Goal: Transaction & Acquisition: Purchase product/service

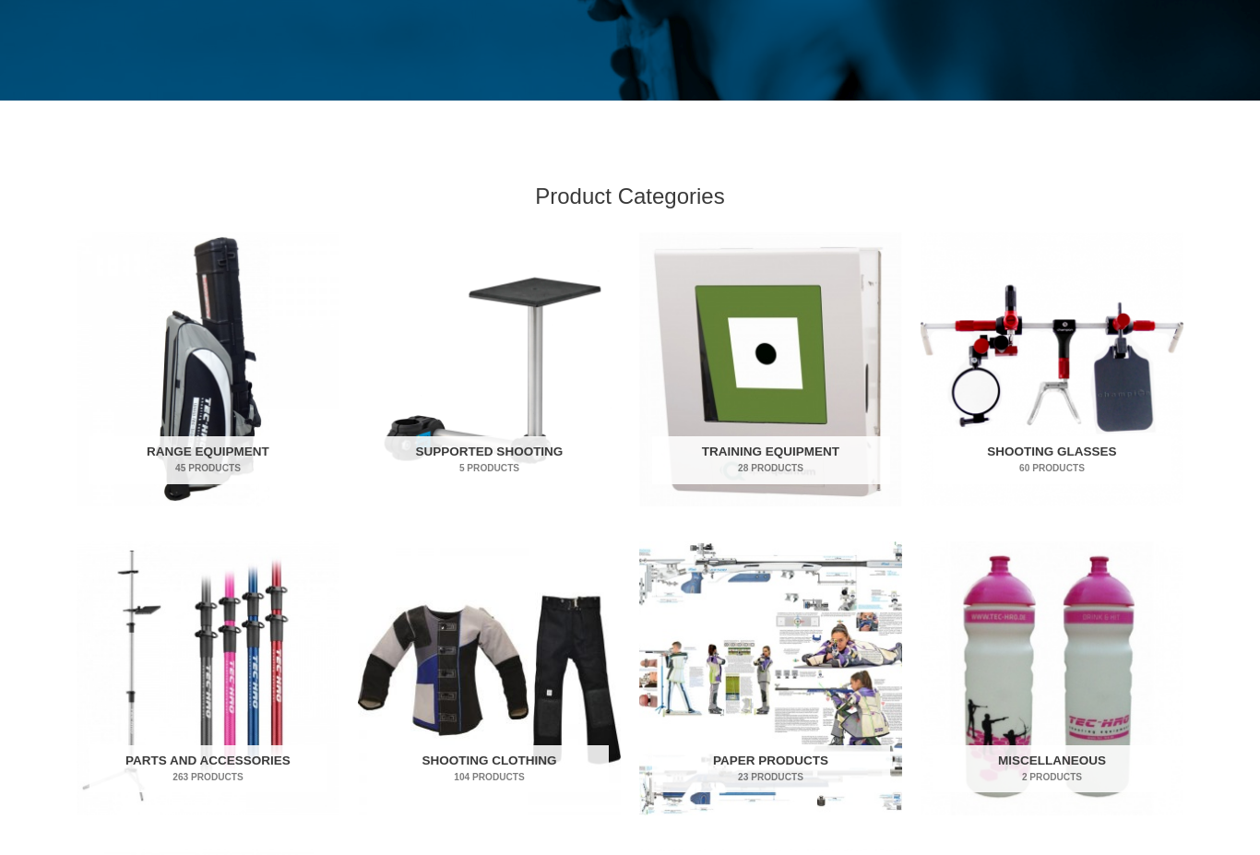
scroll to position [442, 0]
click at [1017, 406] on img "Visit product category Shooting Glasses" at bounding box center [1051, 369] width 263 height 274
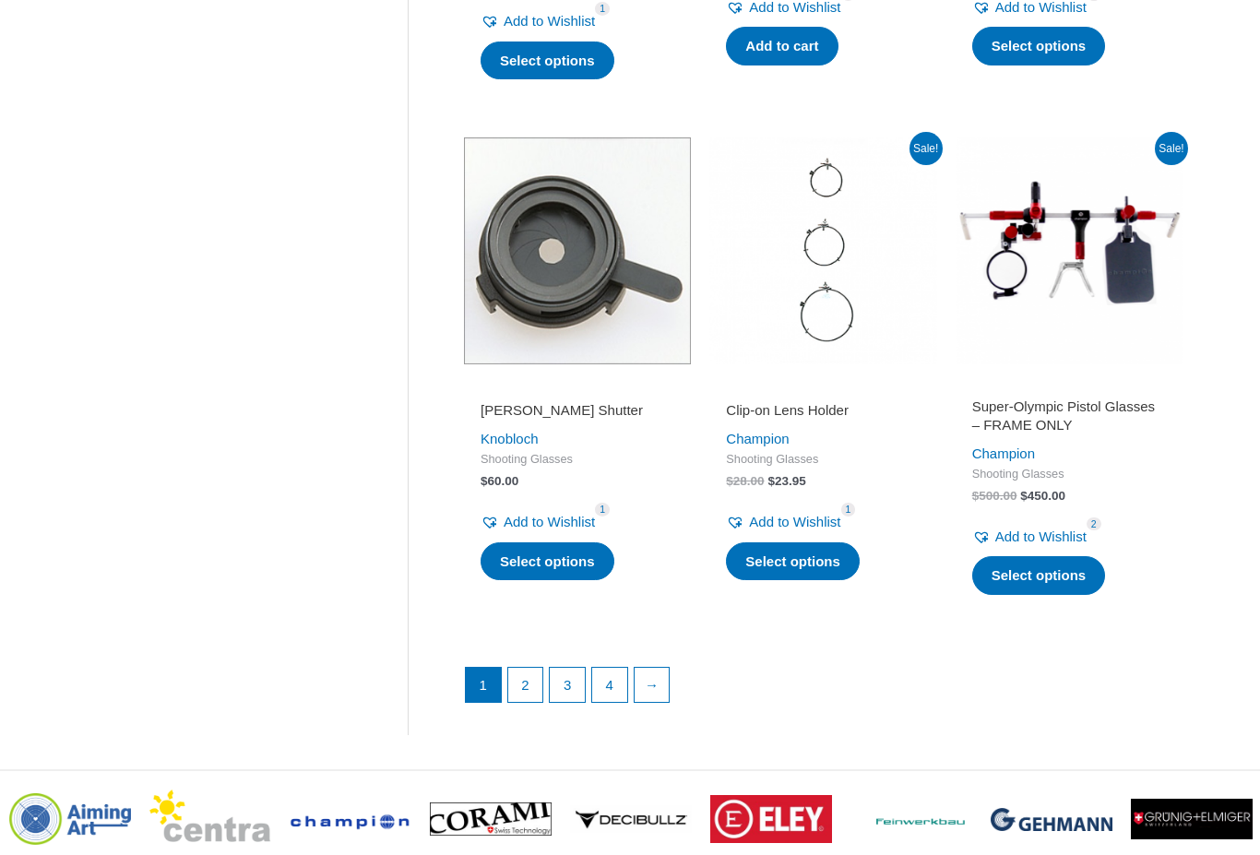
scroll to position [2420, 0]
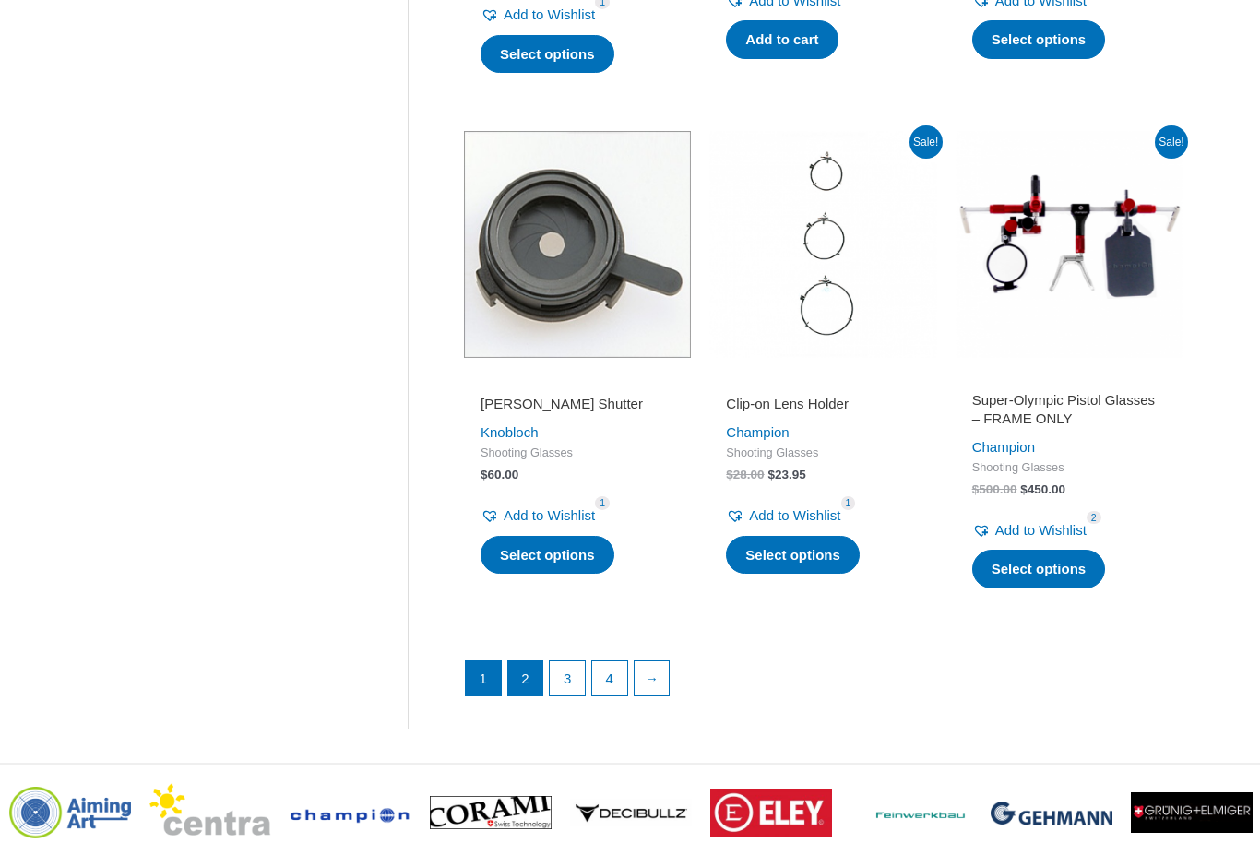
click at [517, 670] on link "2" at bounding box center [525, 679] width 35 height 35
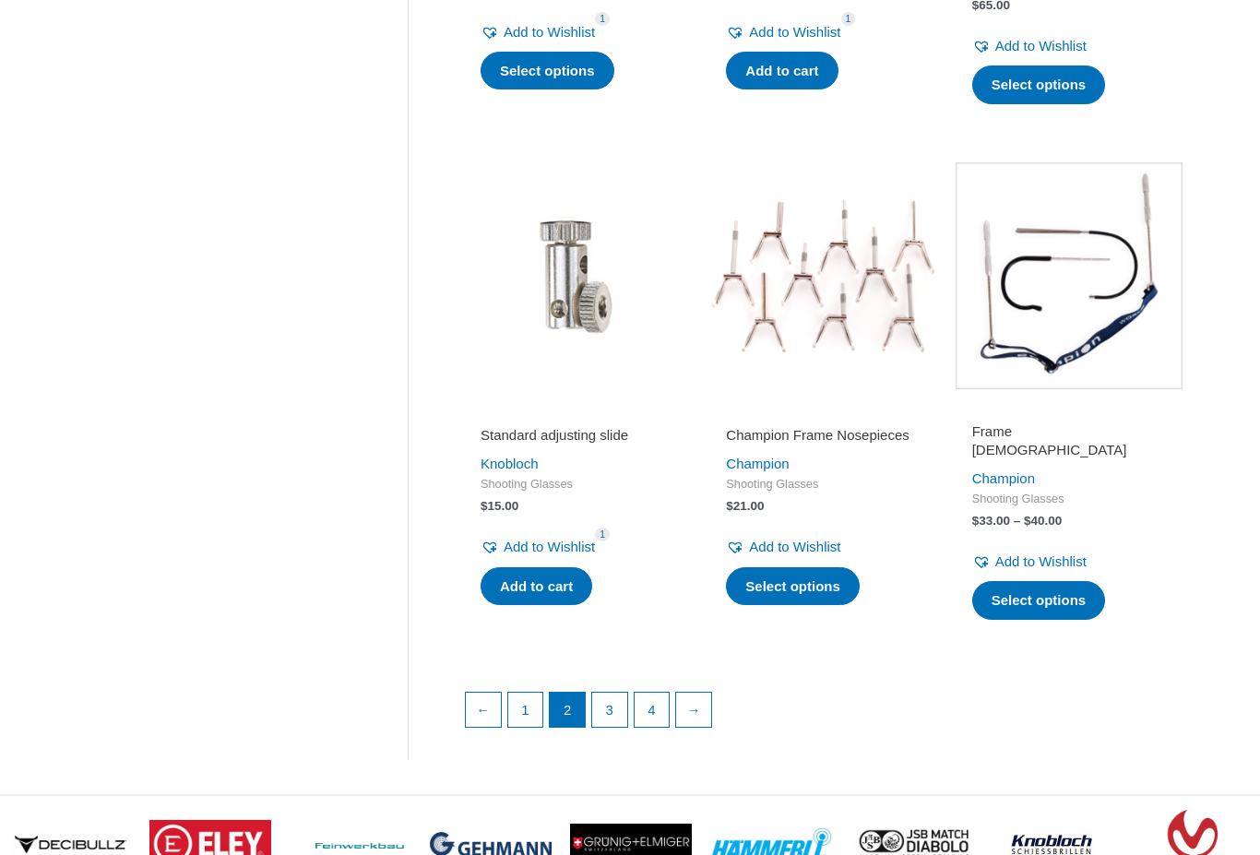
scroll to position [2347, 0]
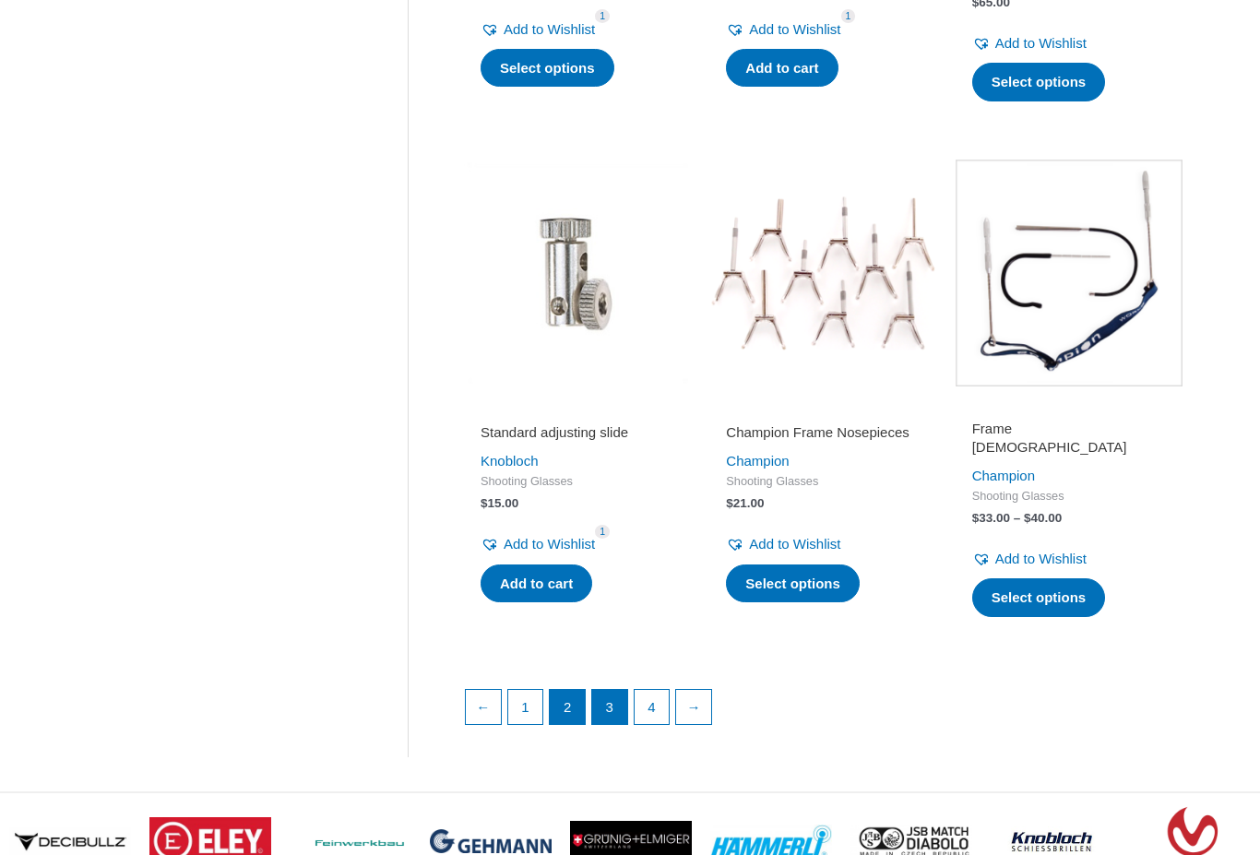
click at [610, 693] on link "3" at bounding box center [609, 708] width 35 height 35
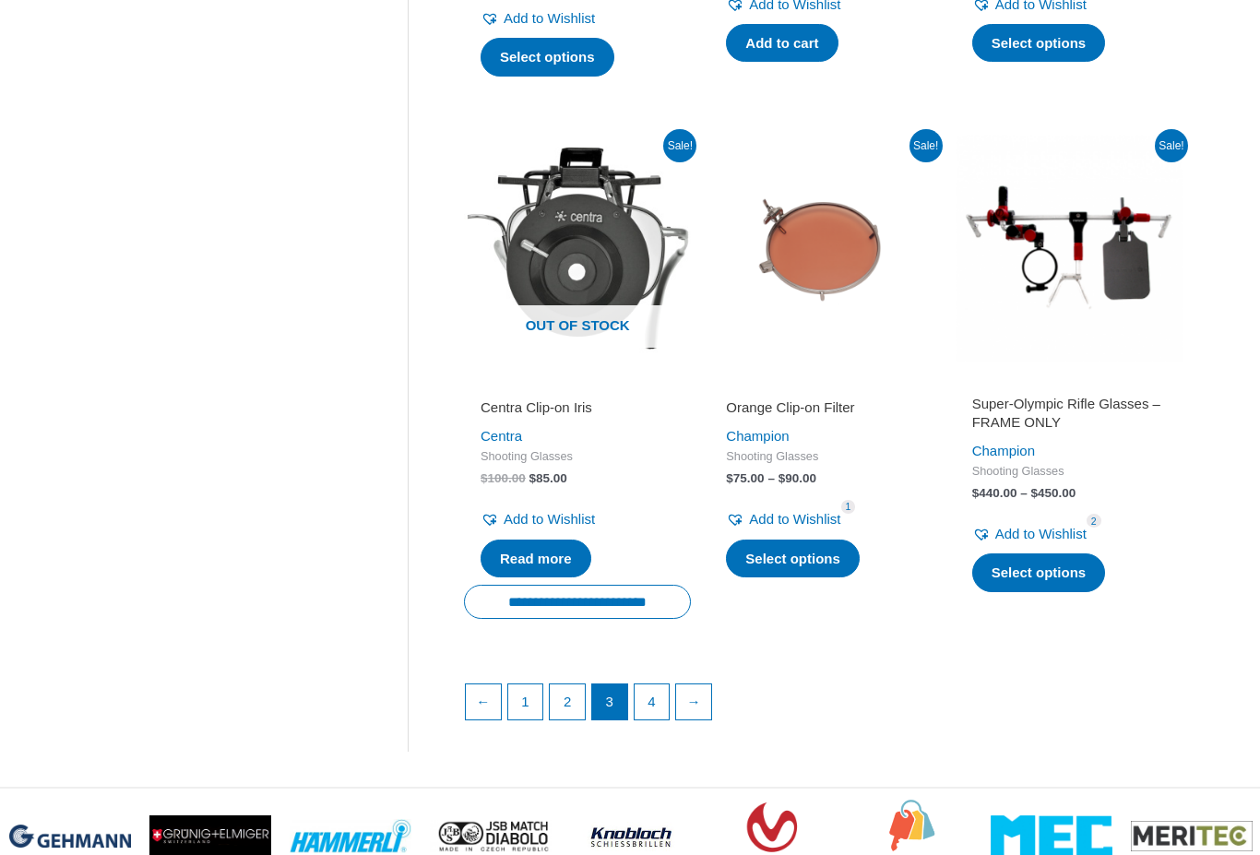
scroll to position [2437, 0]
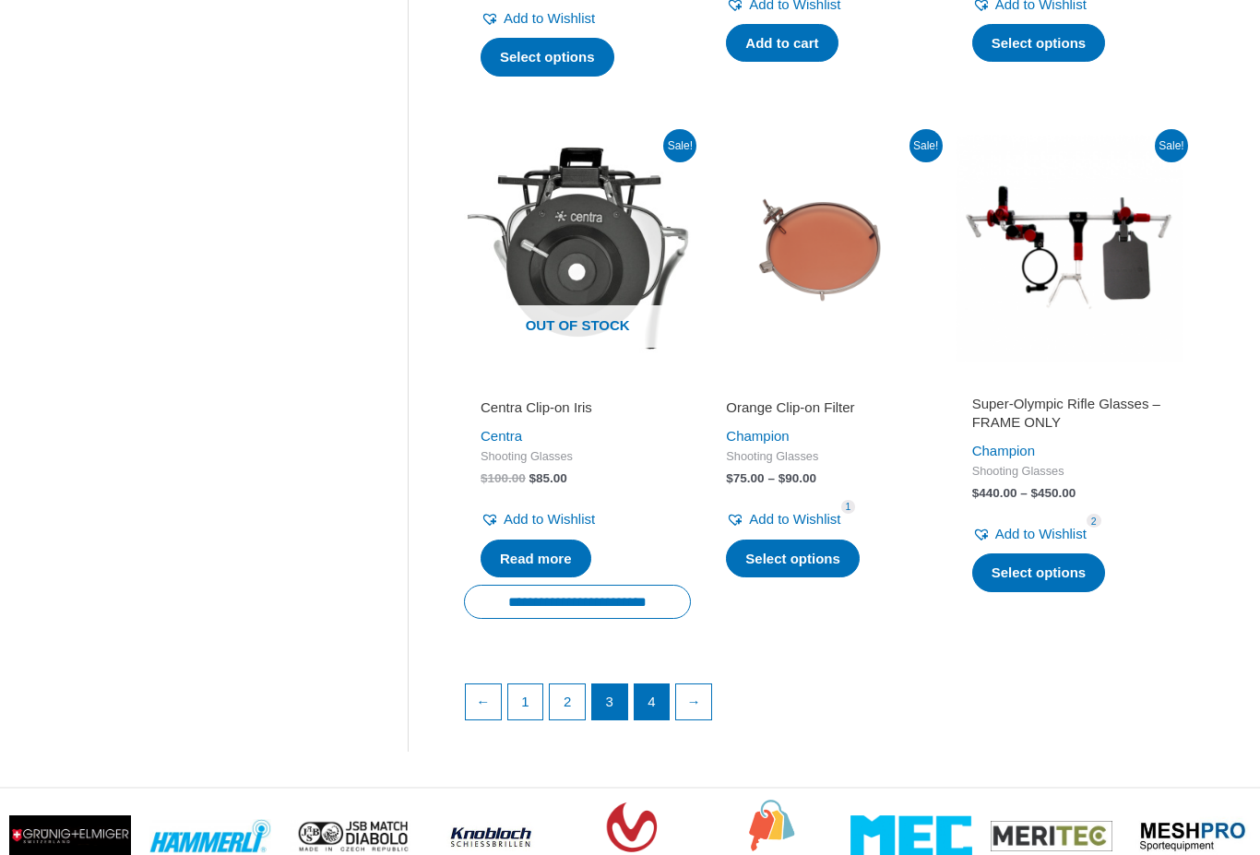
click at [650, 684] on link "4" at bounding box center [651, 701] width 35 height 35
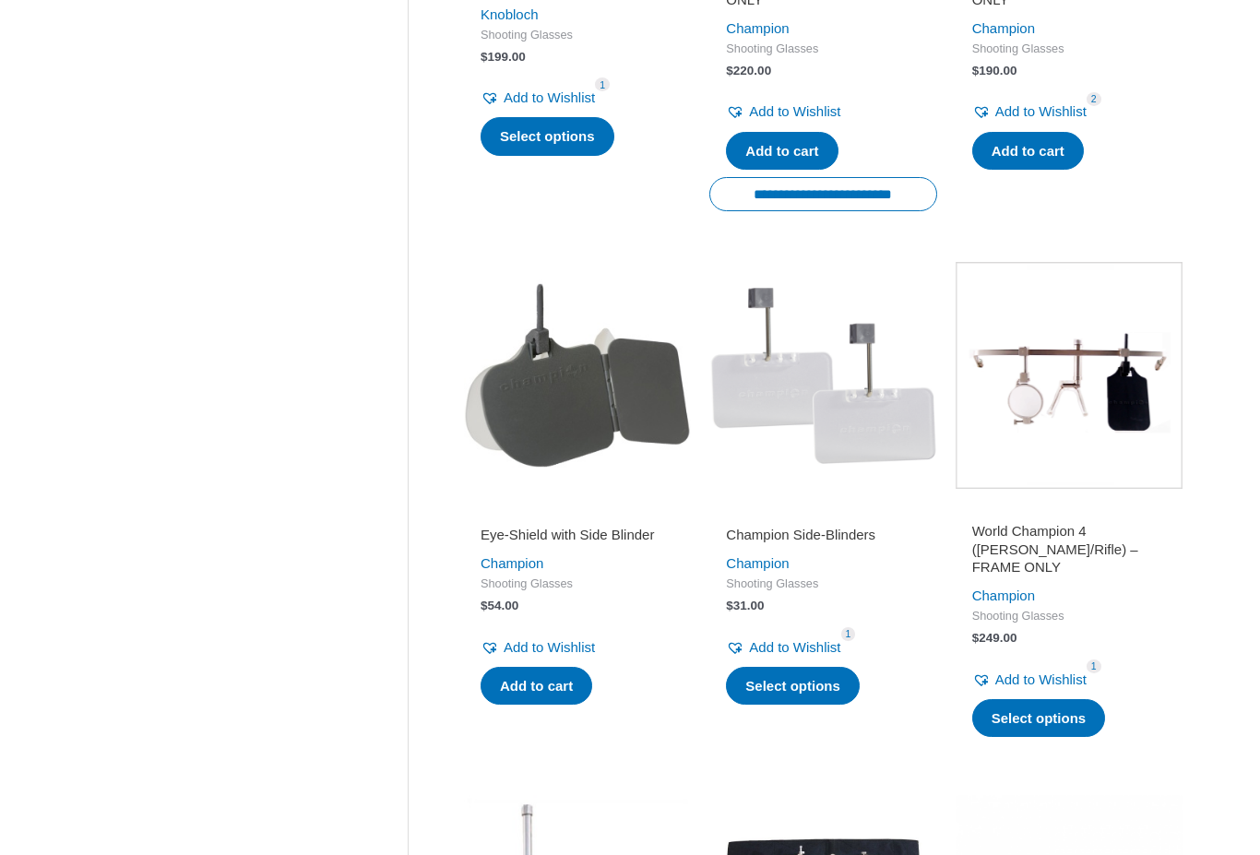
scroll to position [1759, 0]
click at [785, 667] on link "Select options" at bounding box center [793, 686] width 134 height 39
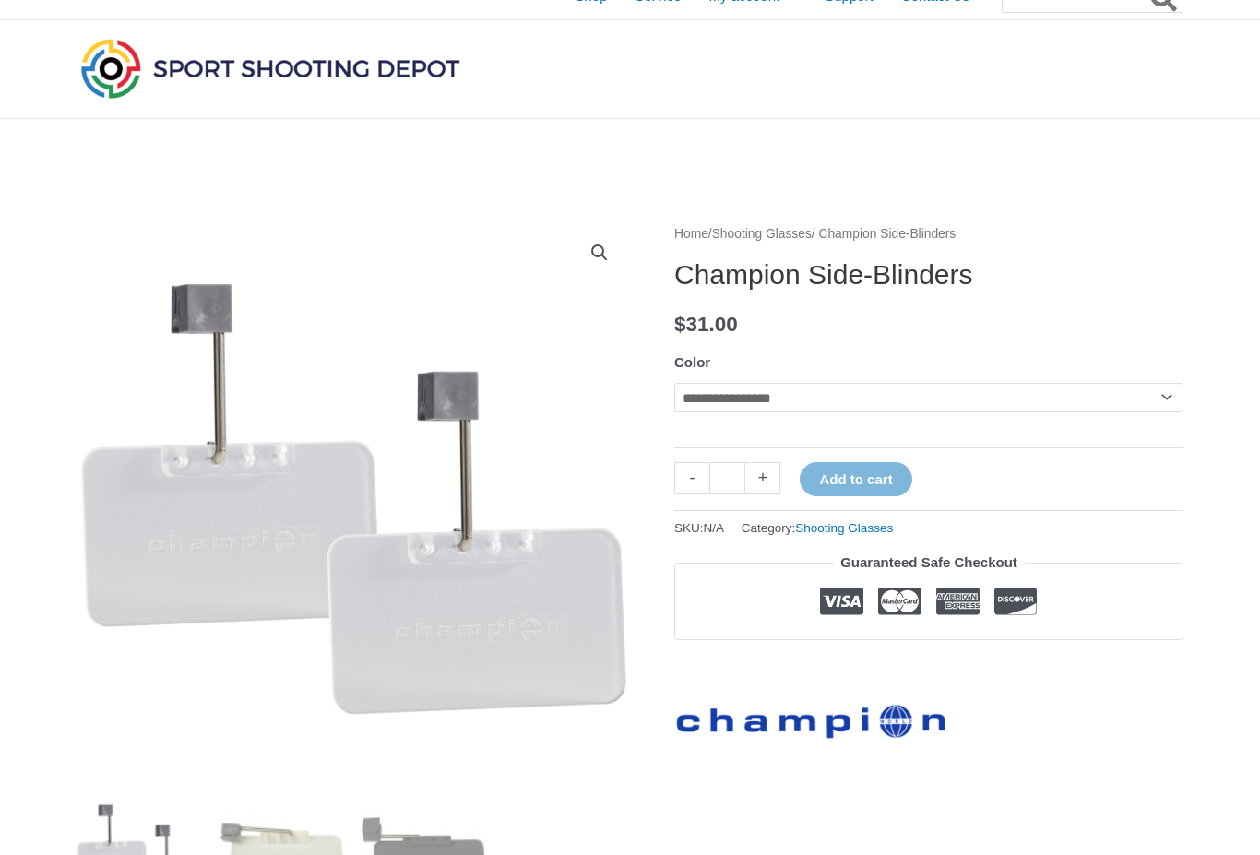
scroll to position [15, 0]
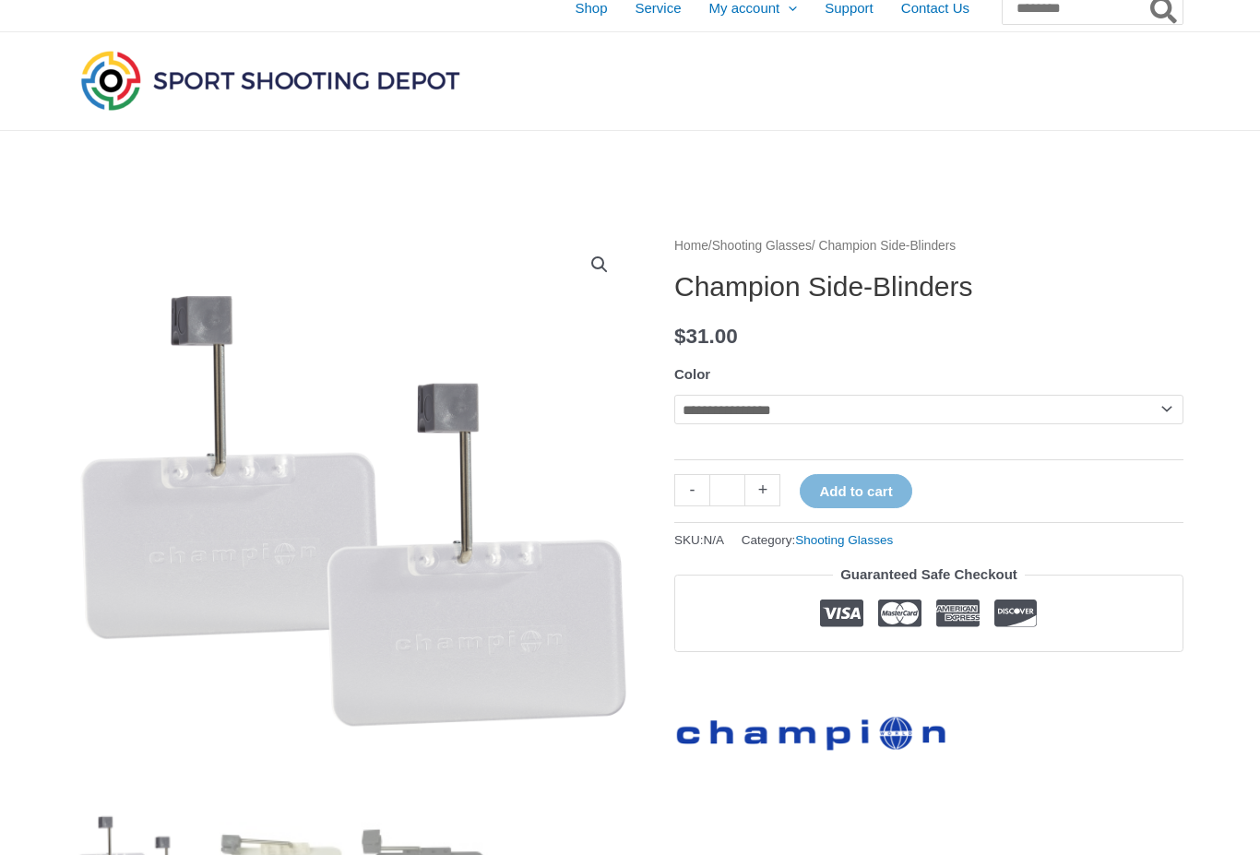
click at [1172, 409] on select "**********" at bounding box center [928, 410] width 509 height 30
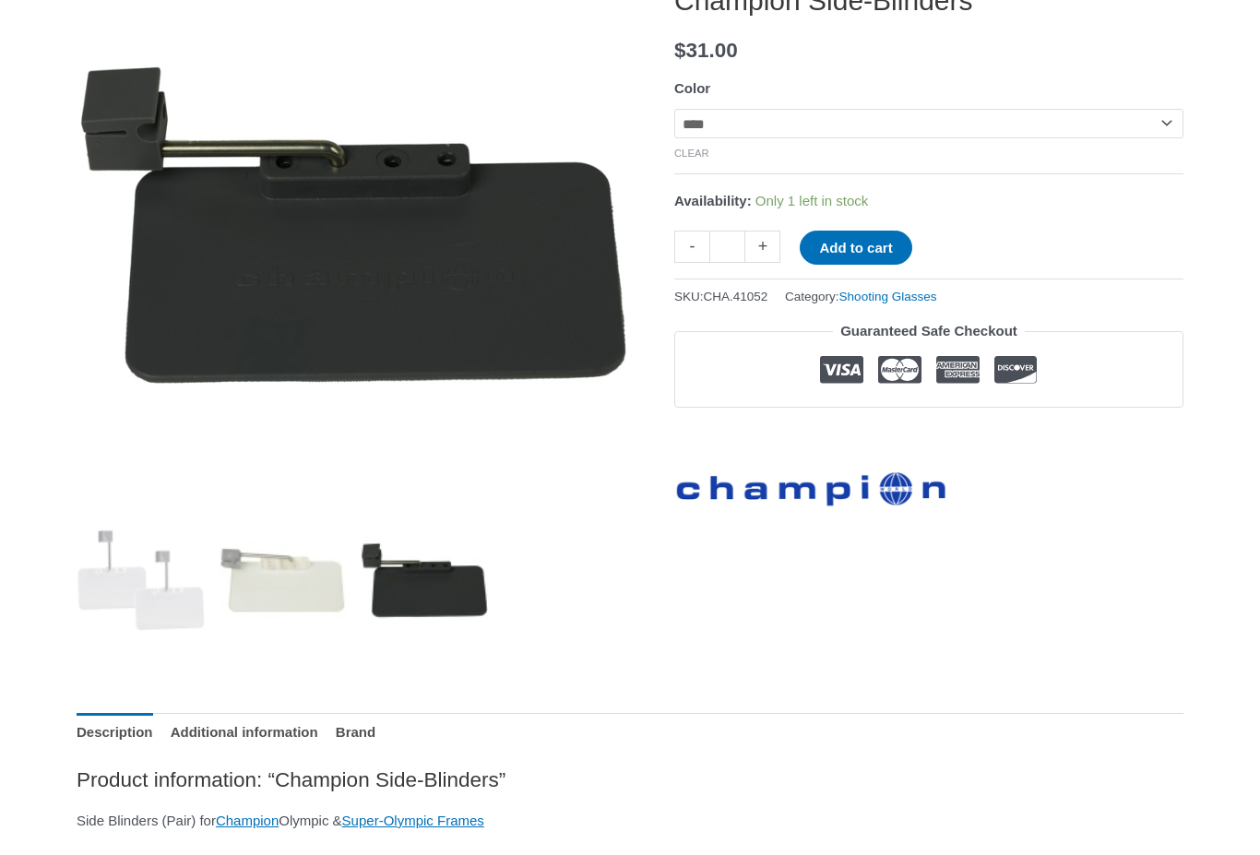
scroll to position [282, 0]
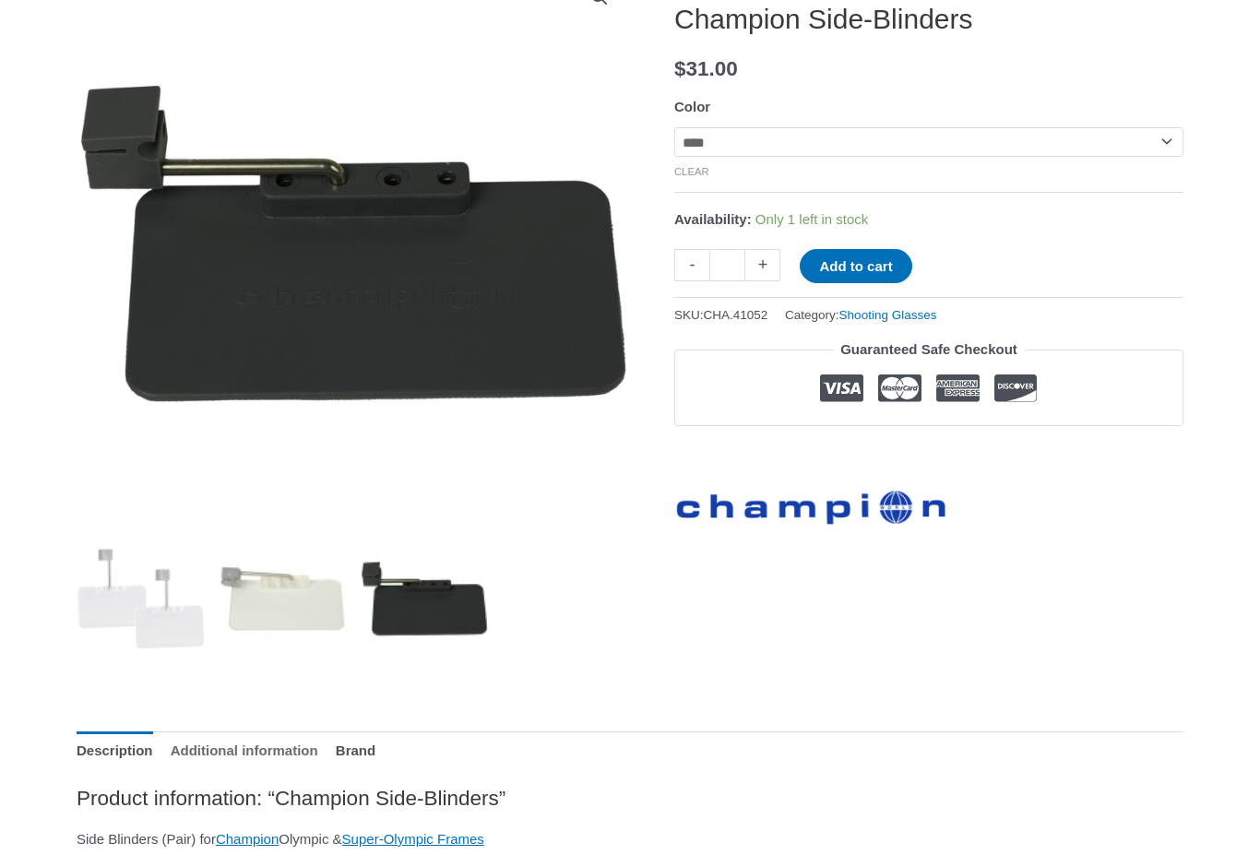
click at [258, 752] on link "Additional information" at bounding box center [245, 751] width 148 height 40
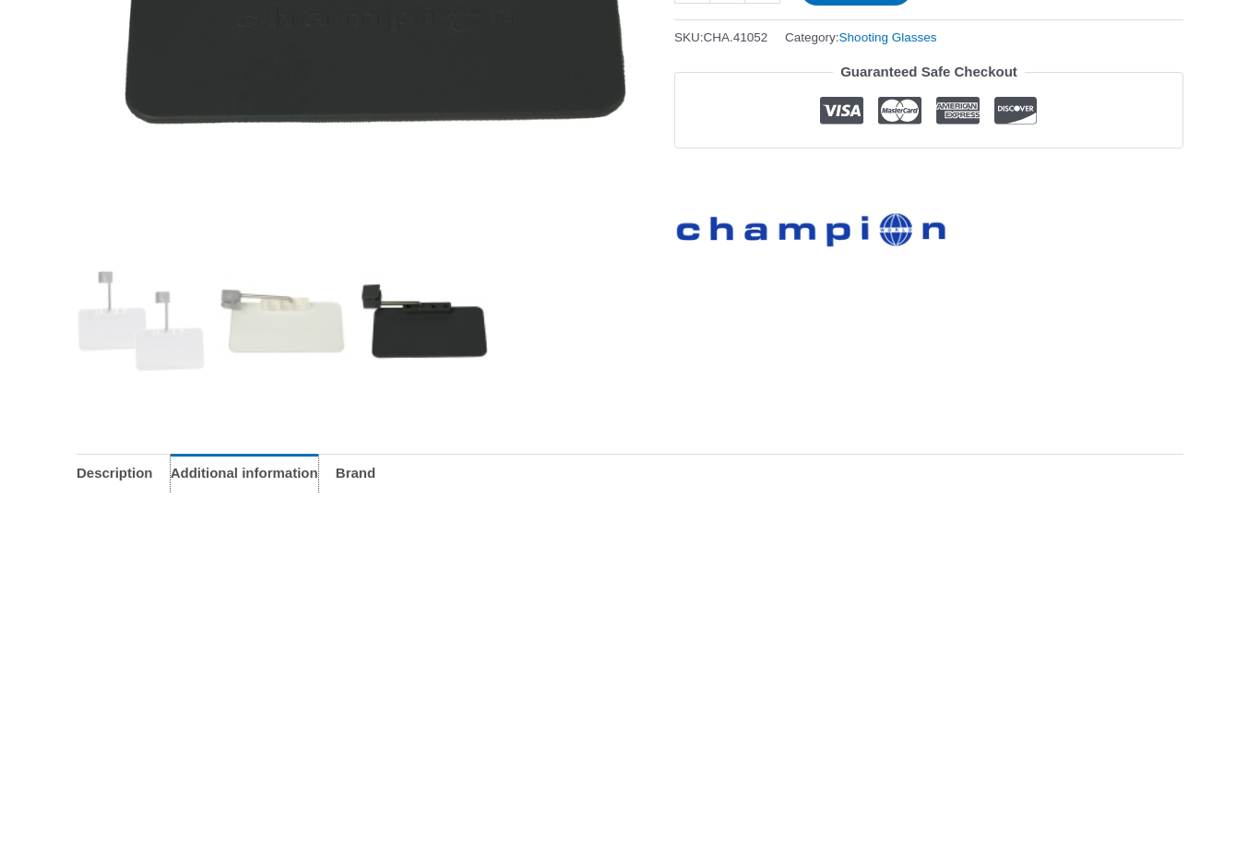
scroll to position [497, 0]
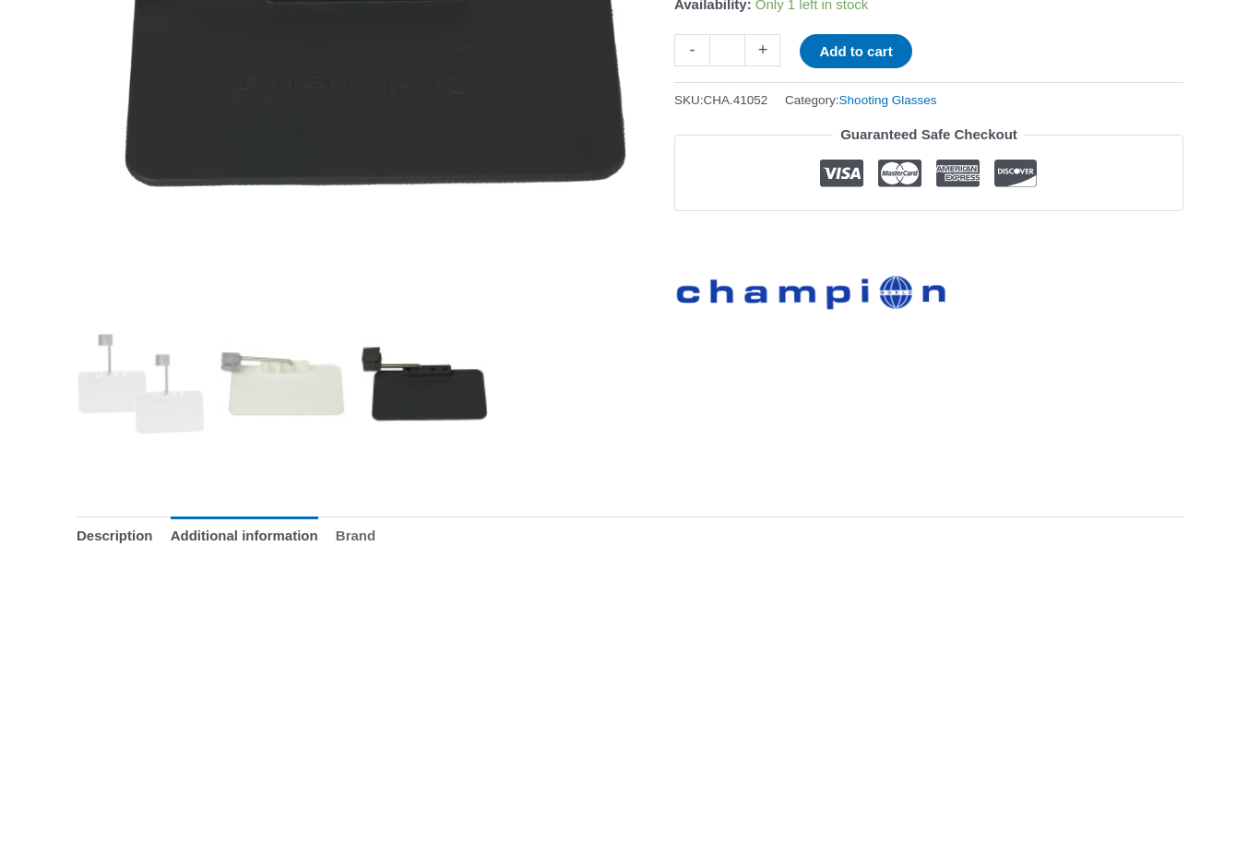
click at [375, 531] on link "Brand" at bounding box center [356, 536] width 40 height 40
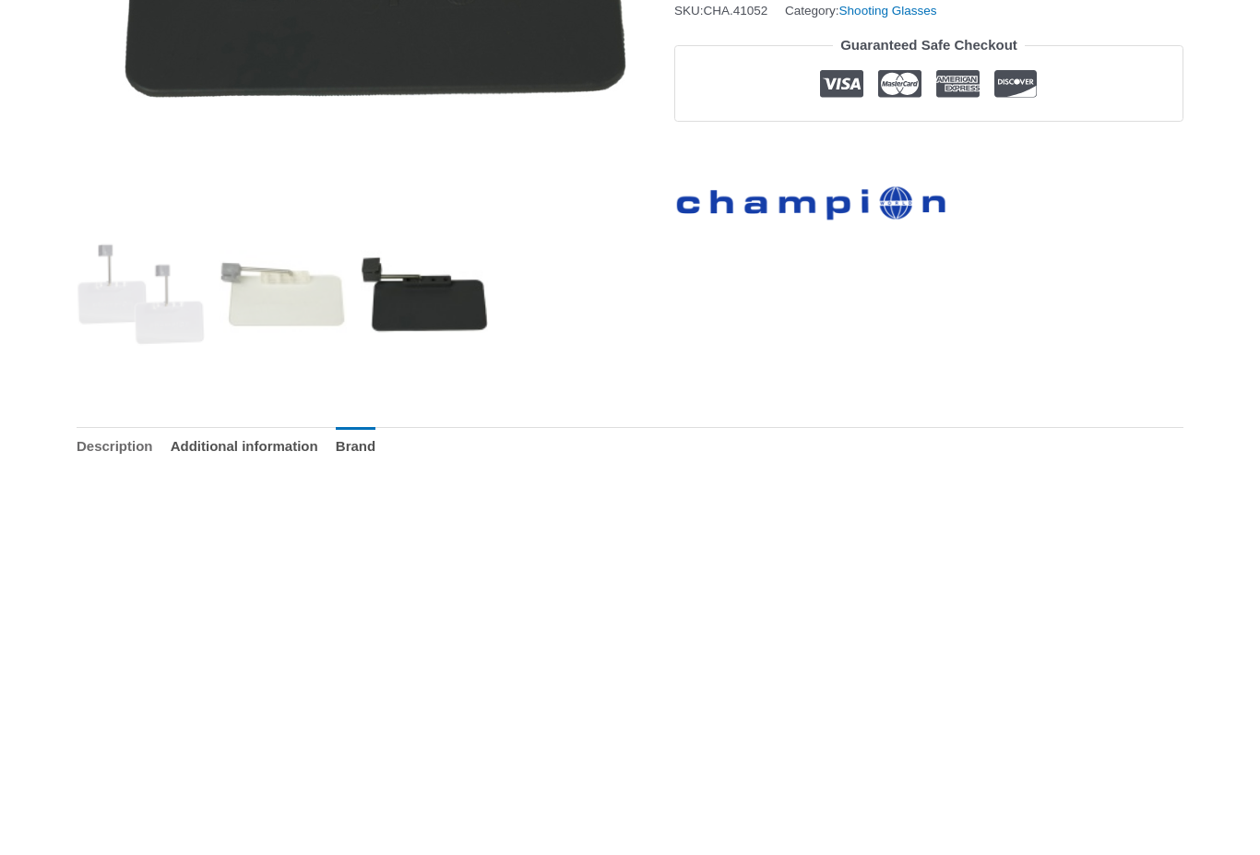
scroll to position [586, 0]
click at [129, 449] on link "Description" at bounding box center [115, 447] width 77 height 40
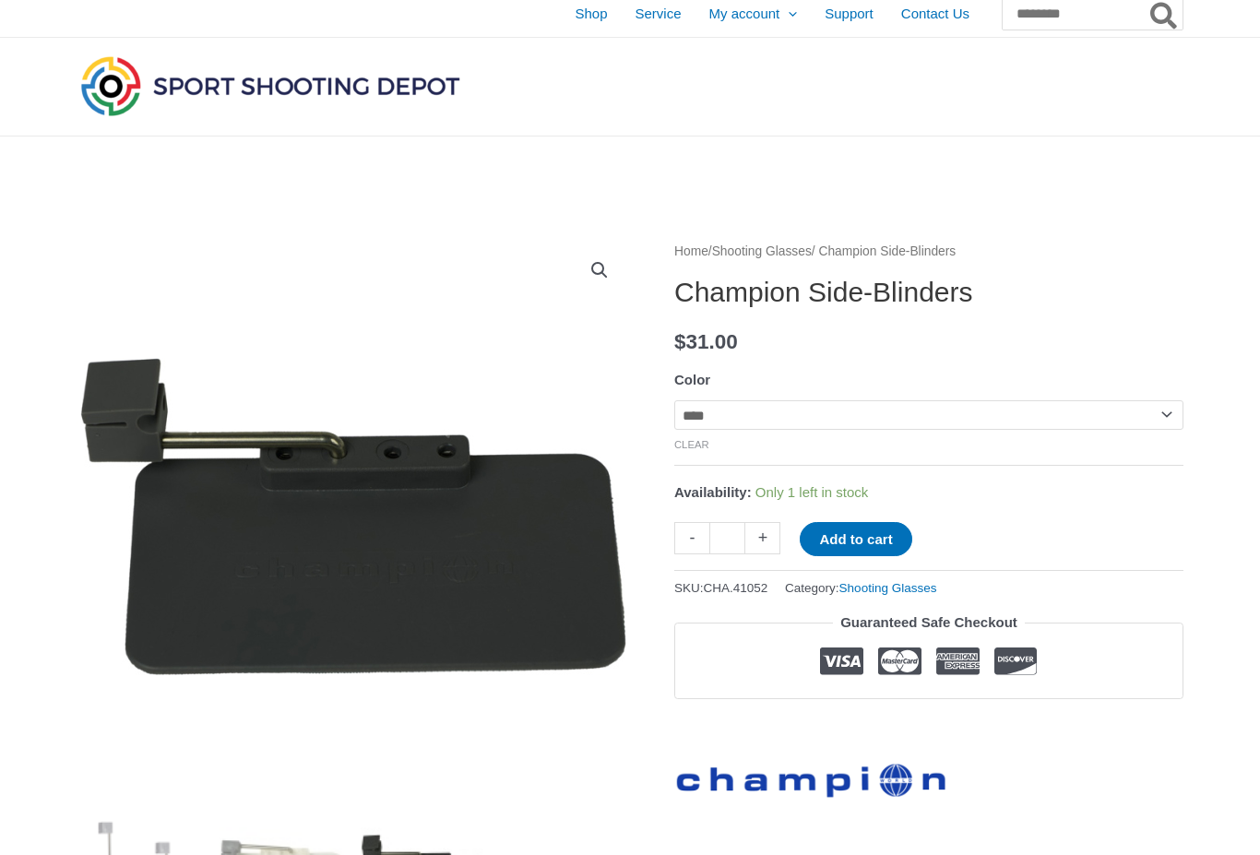
scroll to position [0, 0]
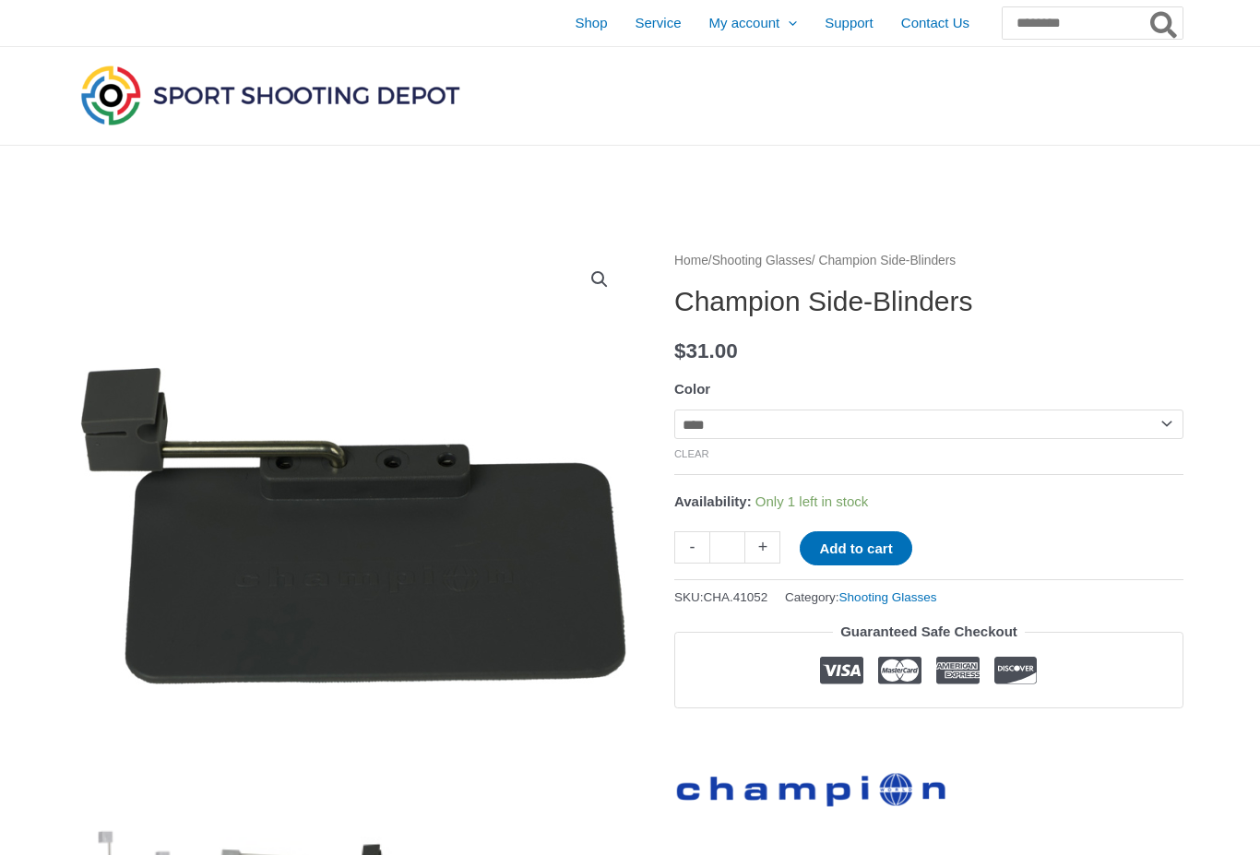
select select "**********"
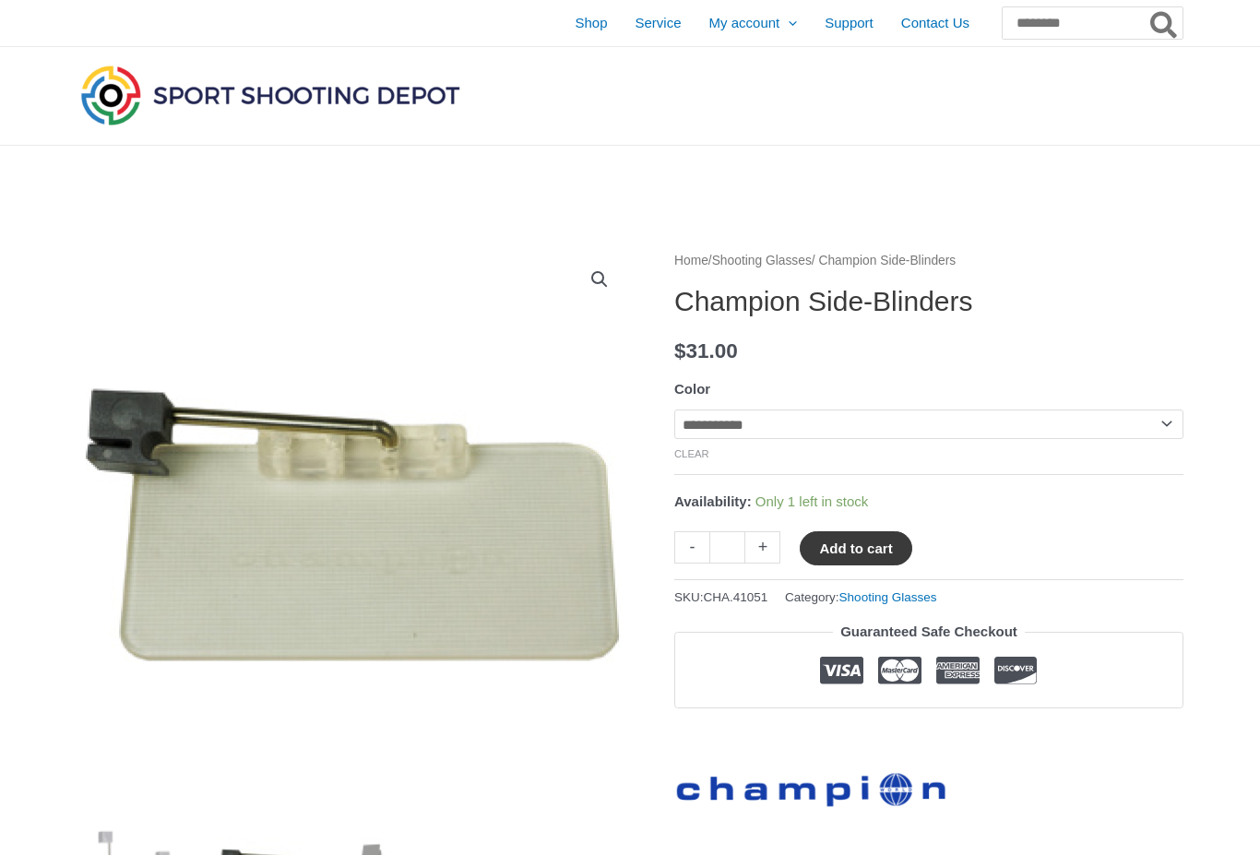
click at [891, 547] on button "Add to cart" at bounding box center [856, 548] width 112 height 34
click at [989, 552] on link "View cart" at bounding box center [966, 546] width 67 height 31
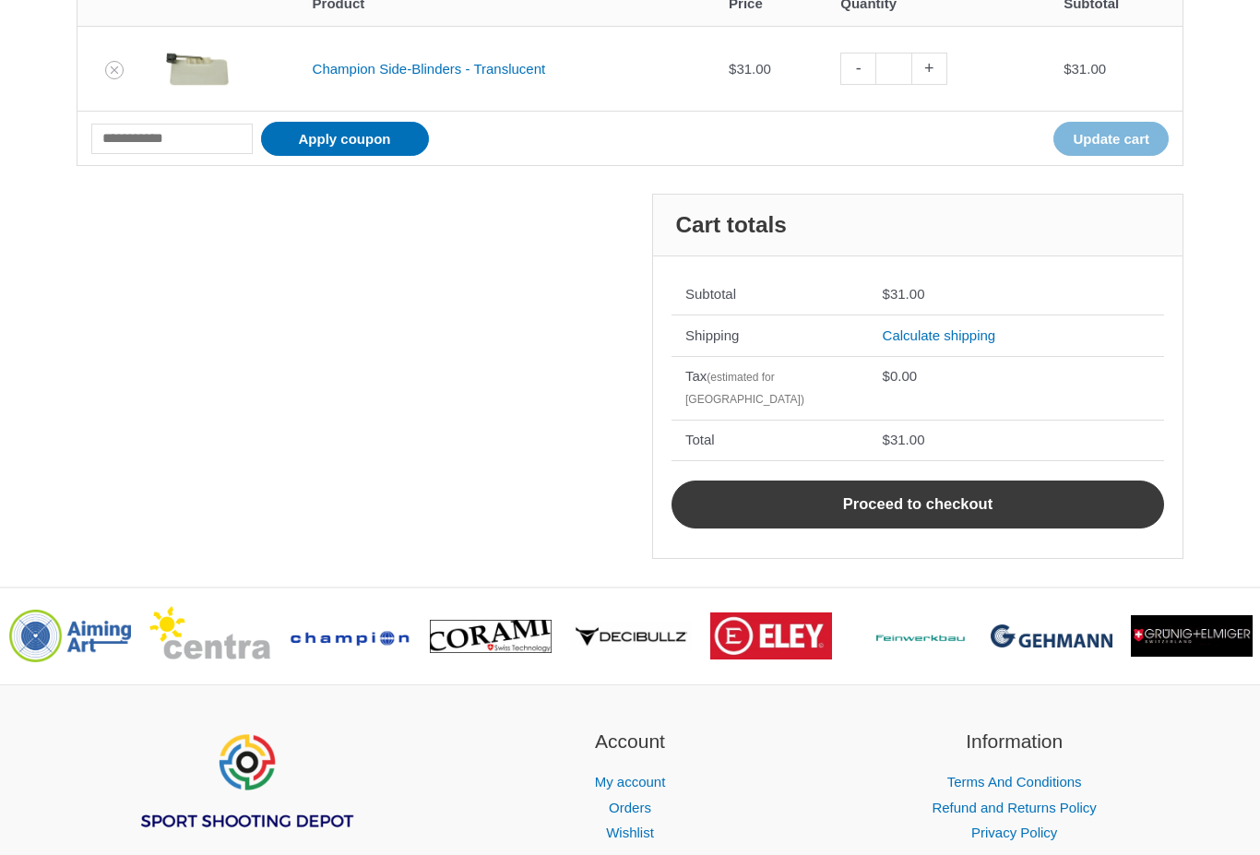
scroll to position [368, 0]
click at [1018, 480] on link "Proceed to checkout" at bounding box center [917, 504] width 492 height 48
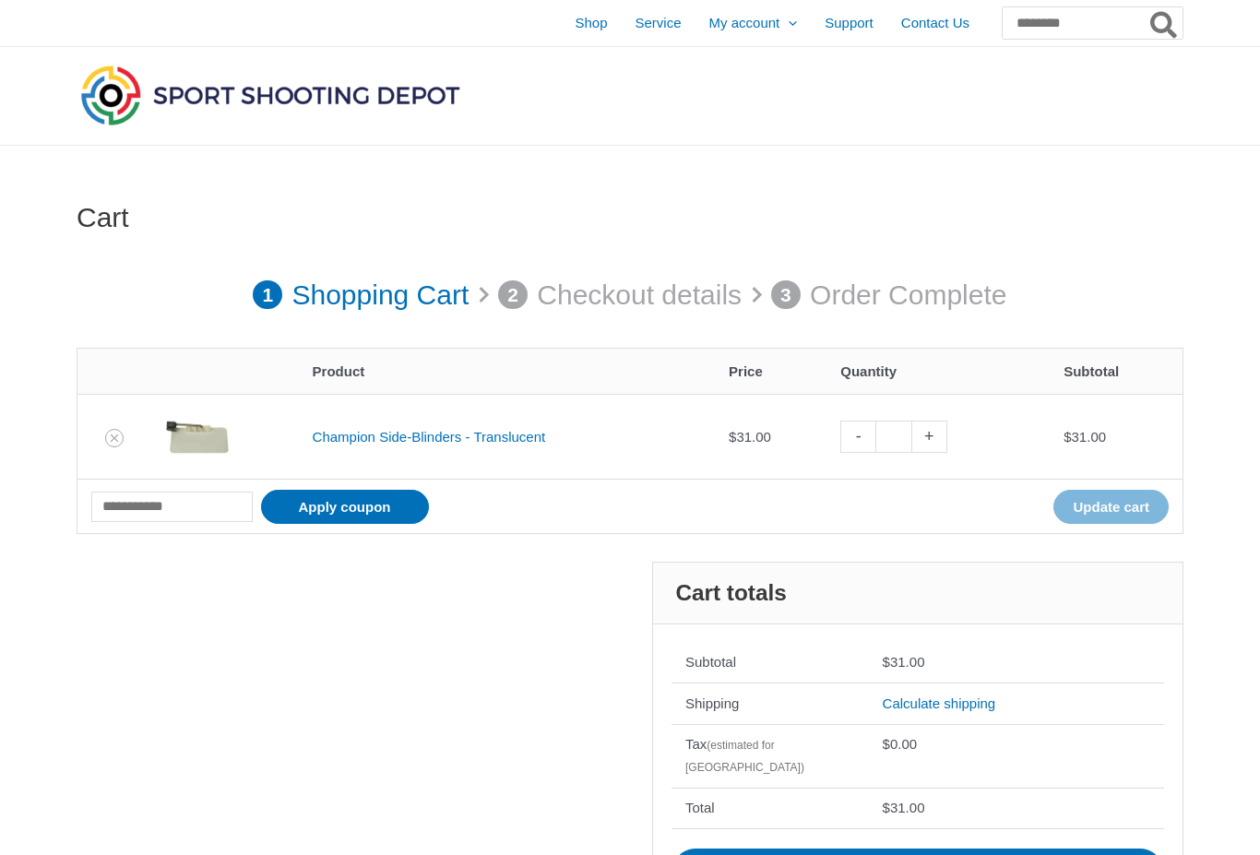
scroll to position [418, 0]
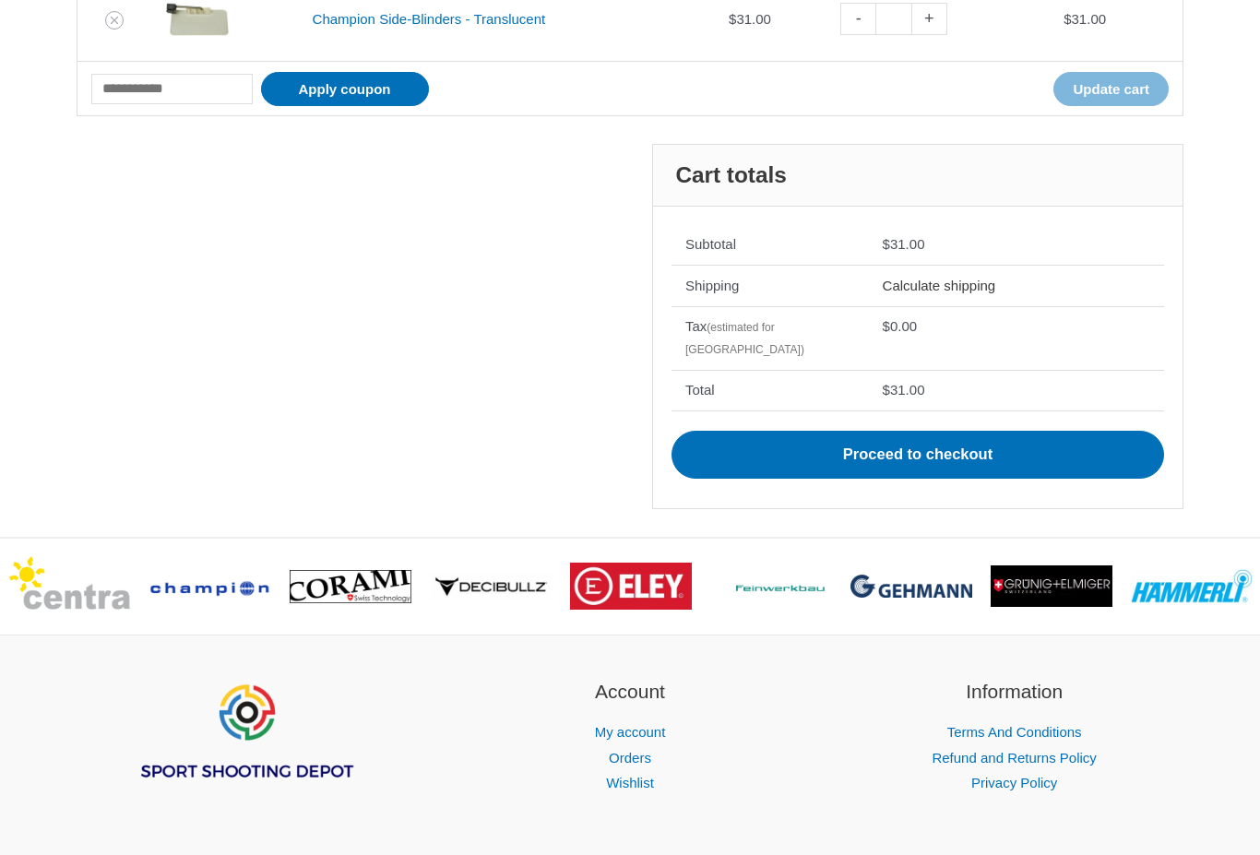
click at [962, 283] on link "Calculate shipping" at bounding box center [939, 286] width 113 height 16
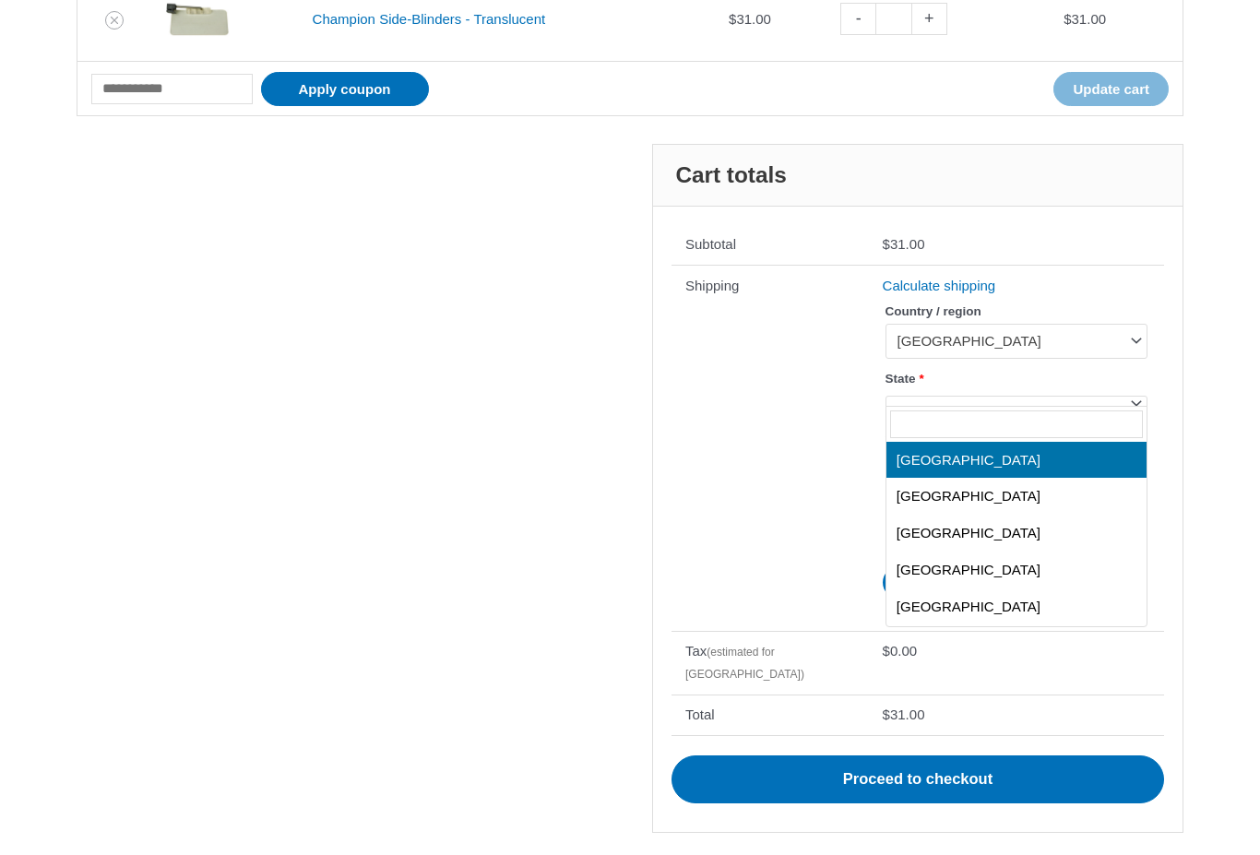
click at [1137, 401] on span at bounding box center [1135, 402] width 24 height 24
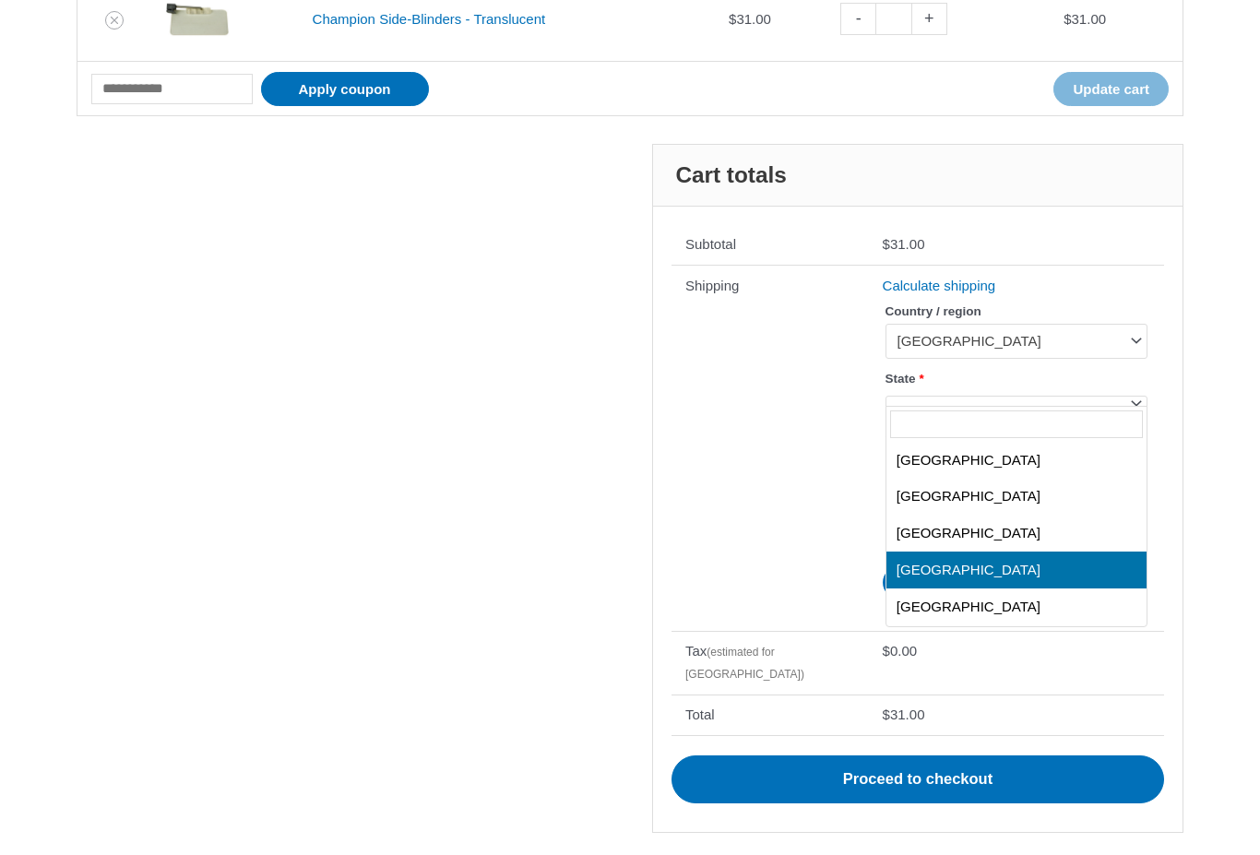
select select "***"
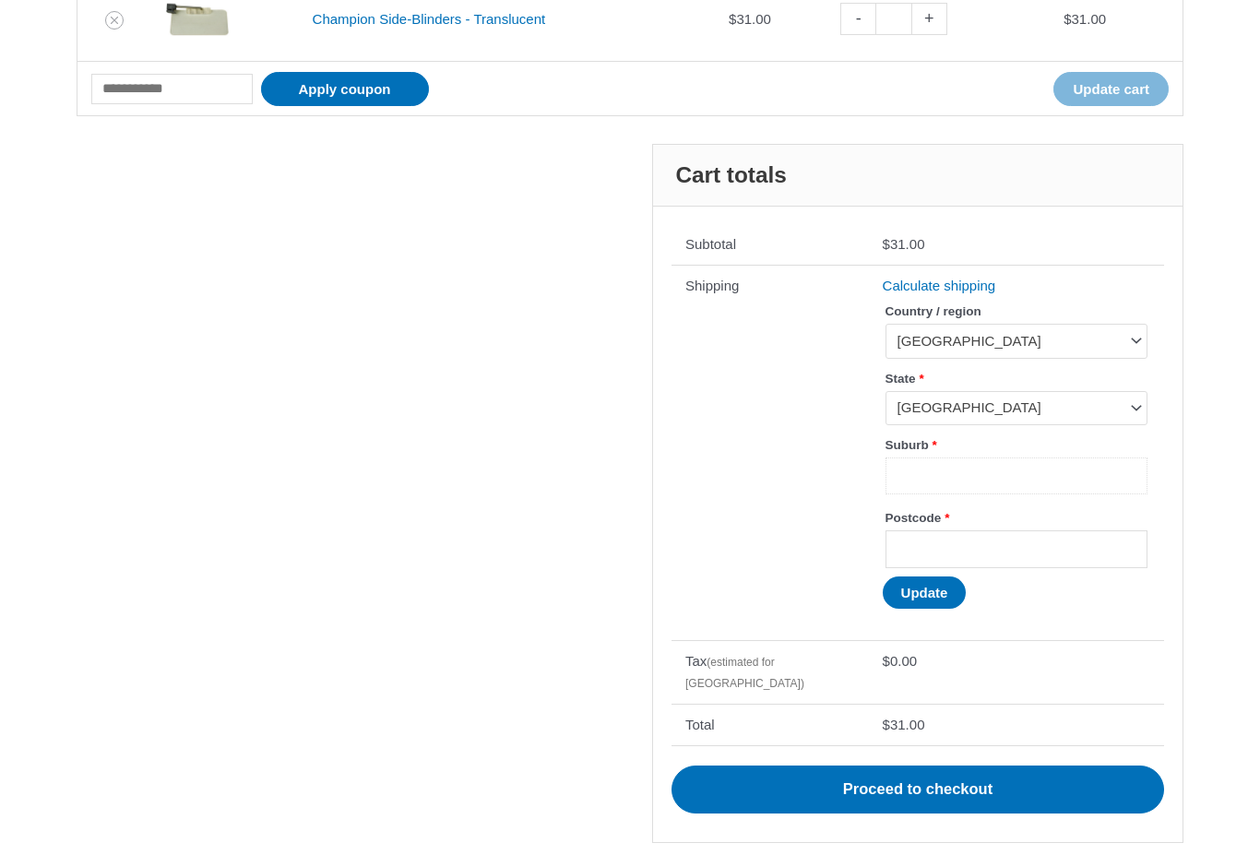
click at [1010, 474] on input "Suburb *" at bounding box center [1016, 476] width 262 height 38
type input "********"
click at [1015, 550] on input "Postcode *" at bounding box center [1016, 549] width 262 height 38
type input "****"
click at [930, 591] on button "Update" at bounding box center [925, 592] width 84 height 32
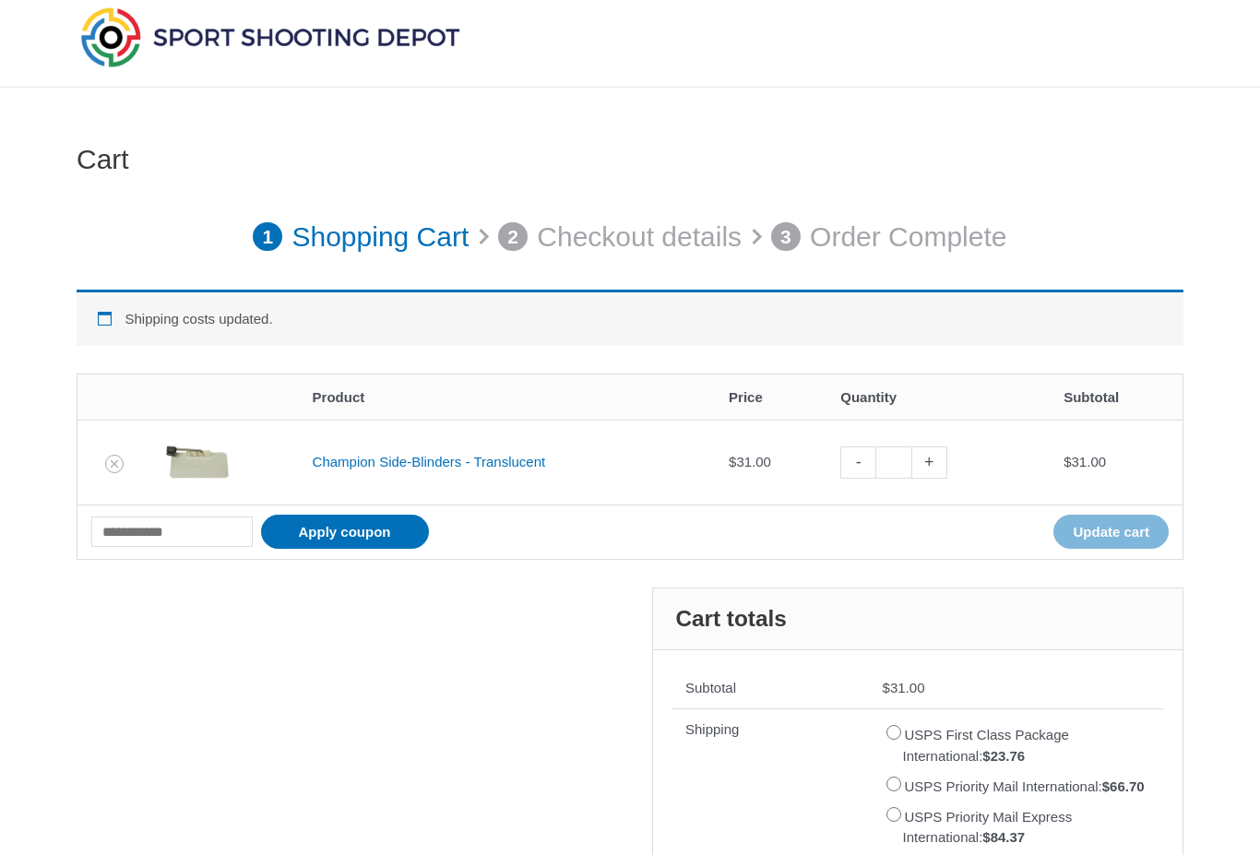
scroll to position [0, 0]
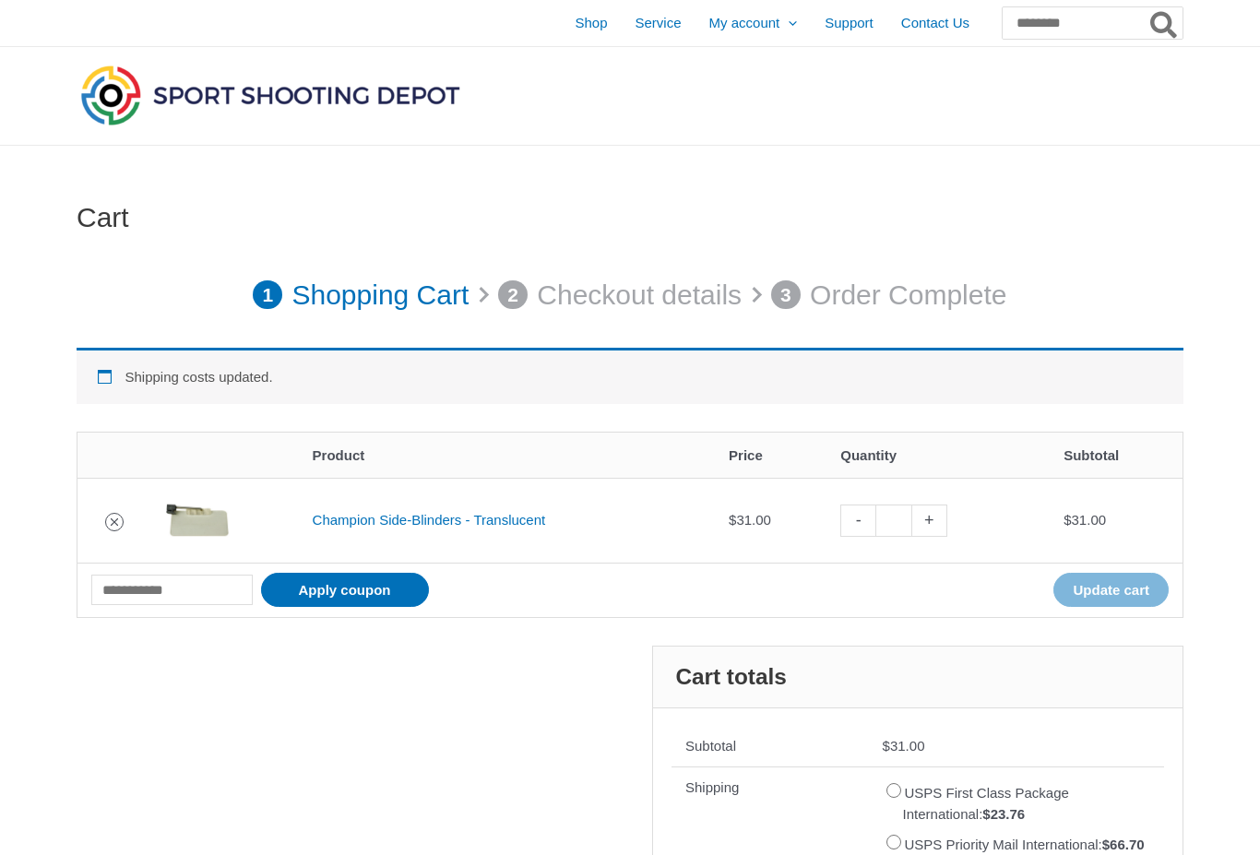
click at [112, 518] on icon "Remove Champion Side-Blinders - Translucent from cart" at bounding box center [114, 521] width 13 height 13
